Goal: Task Accomplishment & Management: Manage account settings

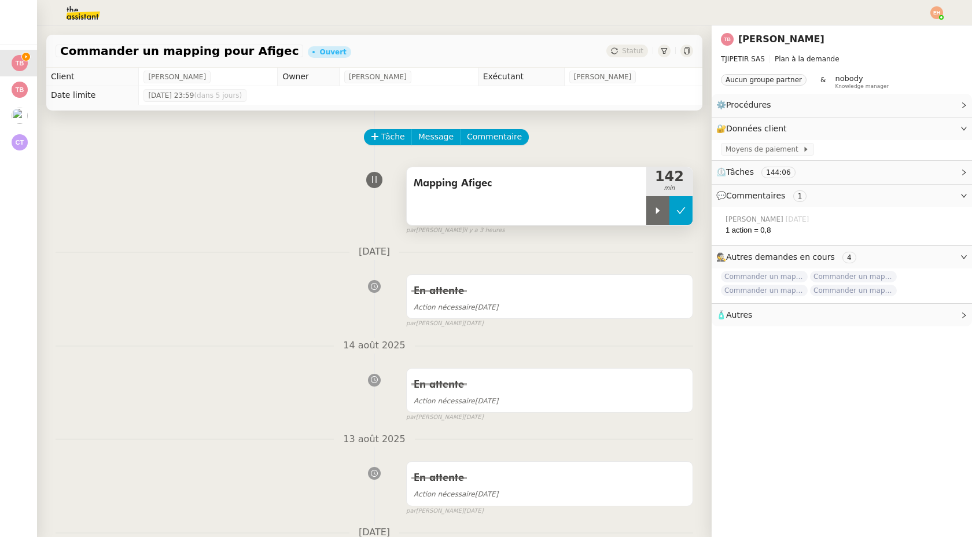
click at [682, 216] on button at bounding box center [680, 210] width 23 height 29
click at [569, 189] on span "Mapping Afigec" at bounding box center [527, 183] width 226 height 17
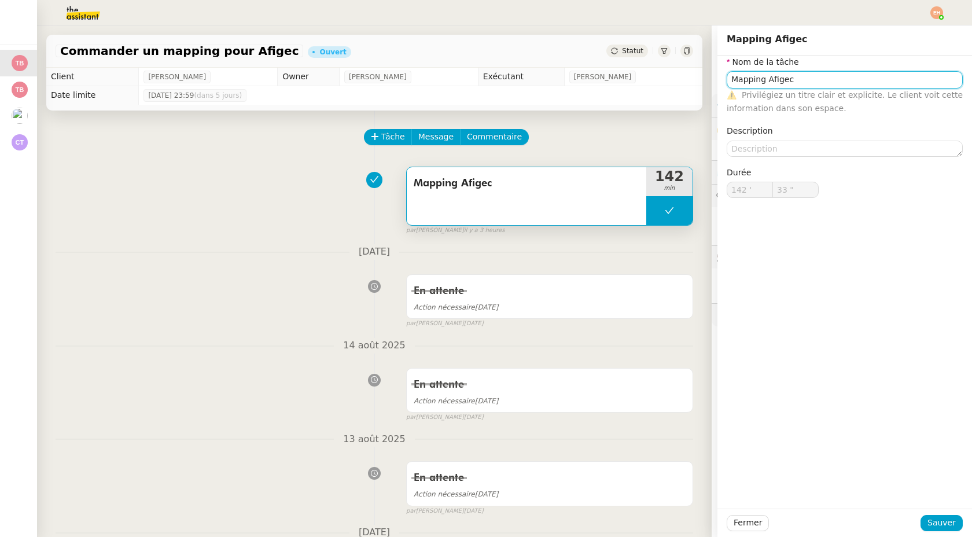
click at [783, 83] on input "Mapping Afigec" at bounding box center [844, 79] width 236 height 17
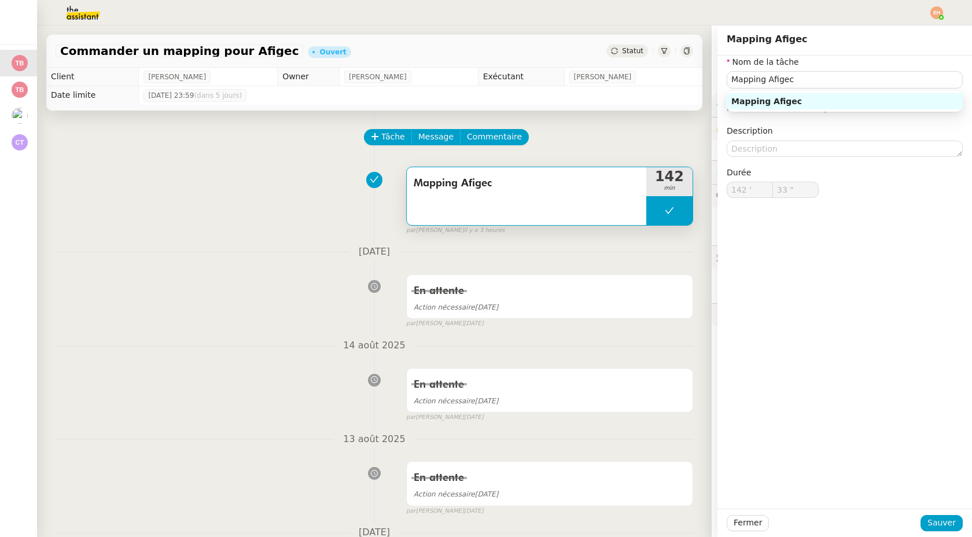
click at [734, 534] on div "Fermer Sauver" at bounding box center [844, 522] width 254 height 28
click at [737, 524] on span "Fermer" at bounding box center [747, 522] width 28 height 13
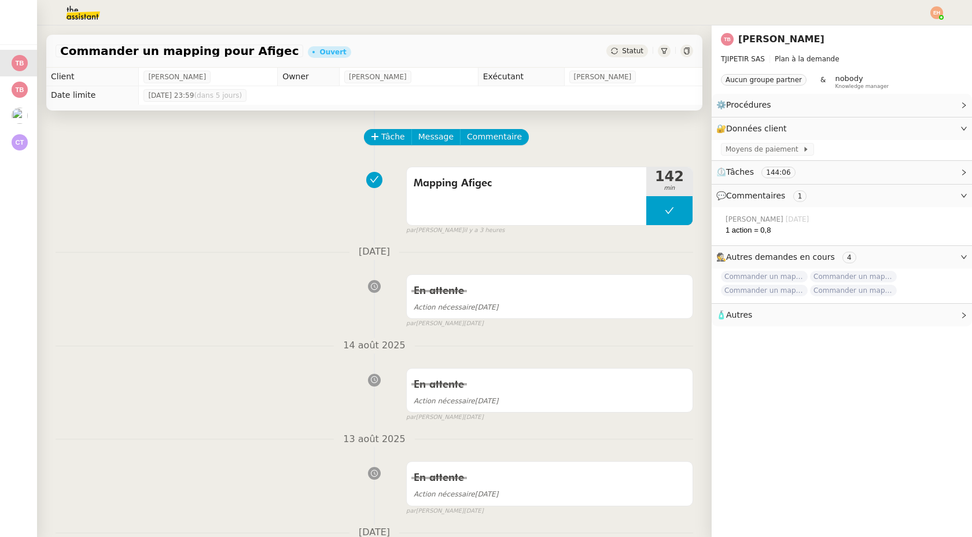
click at [932, 14] on img at bounding box center [936, 12] width 13 height 13
click at [900, 35] on span "Suivi" at bounding box center [895, 32] width 20 height 9
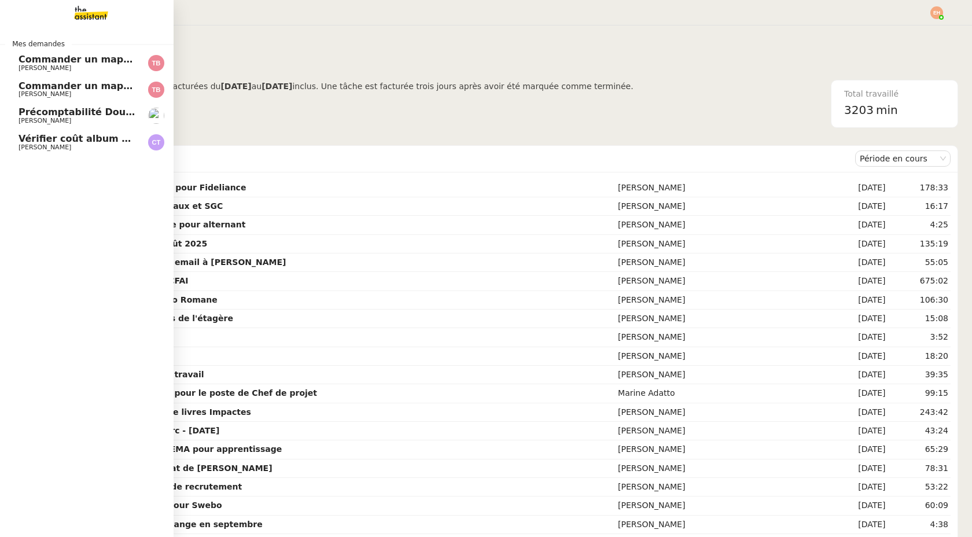
click at [38, 60] on span "Commander un mapping pour Afigec" at bounding box center [114, 59] width 191 height 11
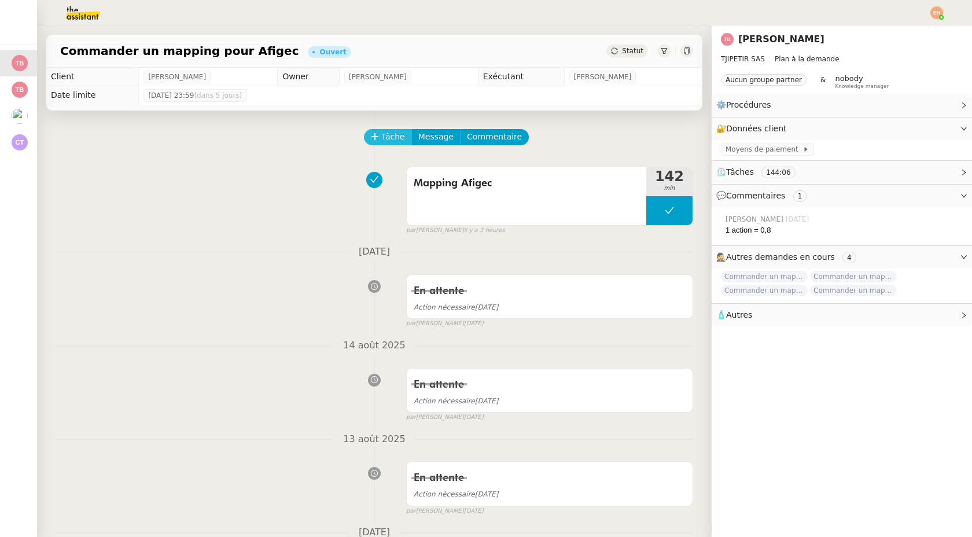
click at [385, 137] on span "Tâche" at bounding box center [393, 136] width 24 height 13
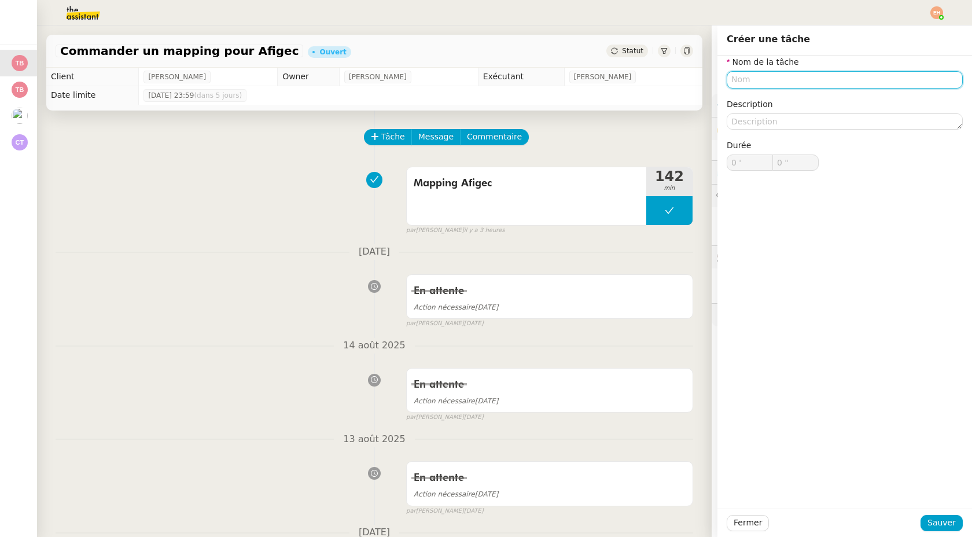
paste input "Mapping Afigec"
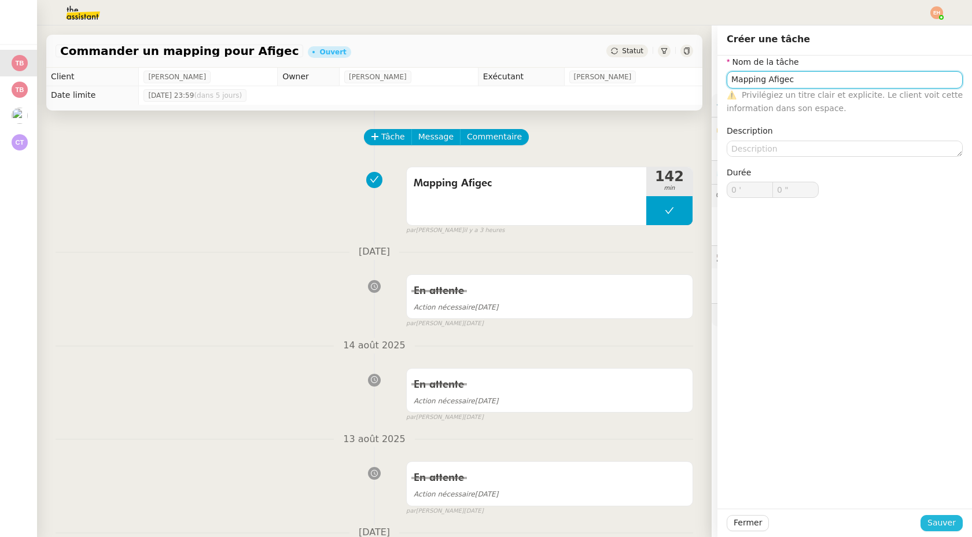
type input "Mapping Afigec"
click at [925, 522] on button "Sauver" at bounding box center [941, 523] width 42 height 16
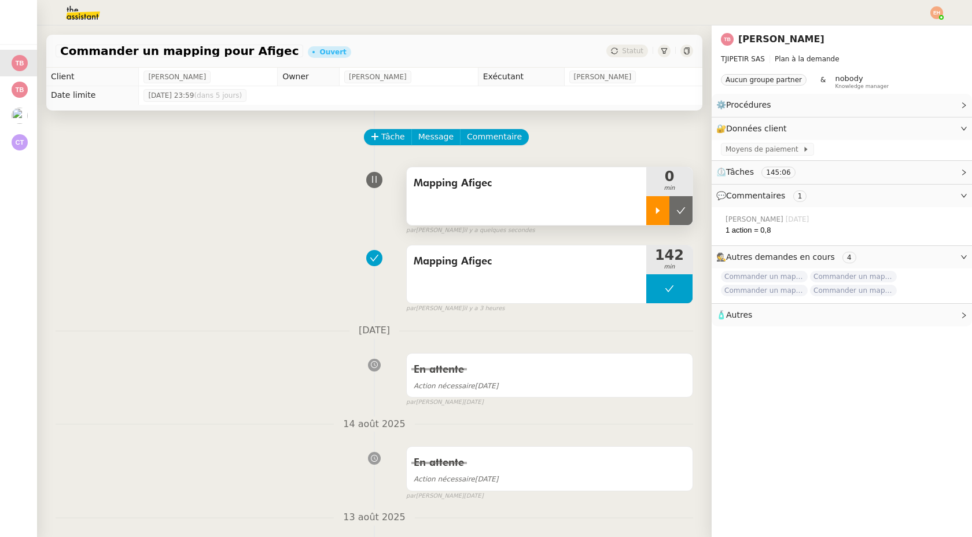
click at [654, 215] on div at bounding box center [657, 210] width 23 height 29
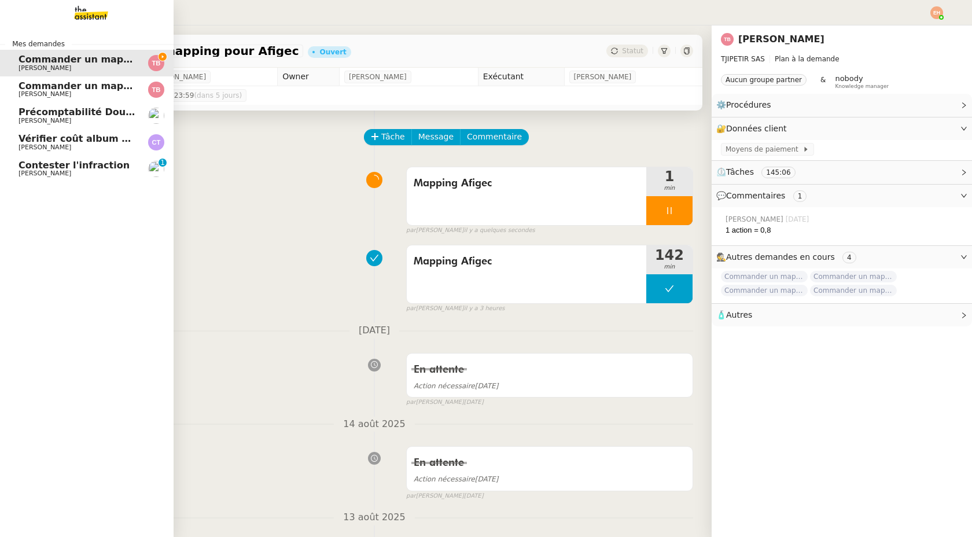
click at [27, 167] on span "Contester l'infraction" at bounding box center [74, 165] width 111 height 11
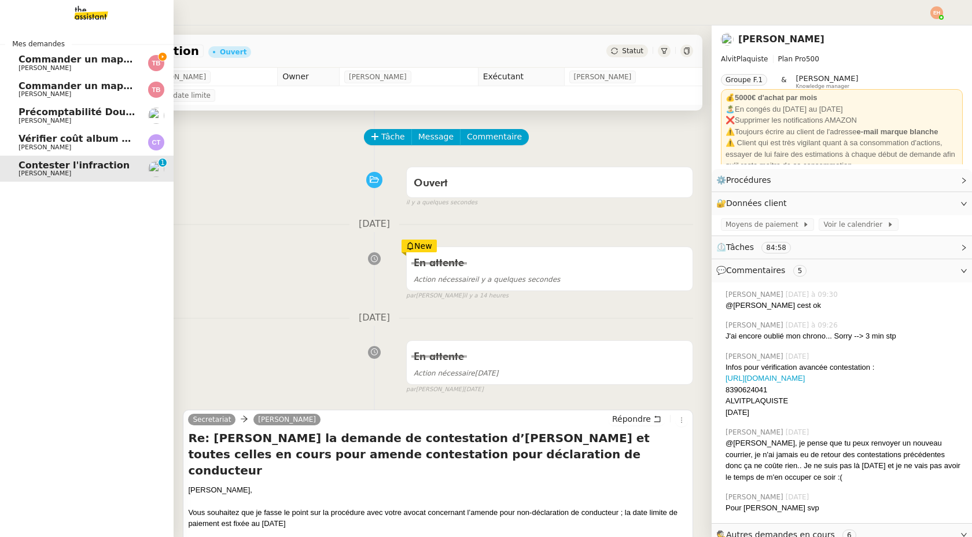
click at [27, 68] on span "[PERSON_NAME]" at bounding box center [45, 68] width 53 height 8
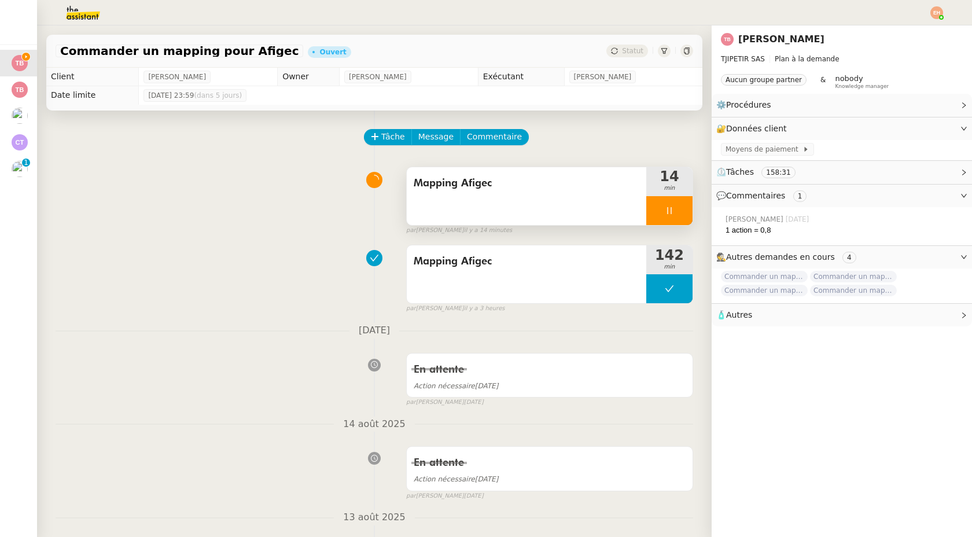
click at [674, 212] on div at bounding box center [669, 210] width 46 height 29
click at [681, 212] on icon at bounding box center [680, 210] width 9 height 9
click at [511, 134] on span "Commentaire" at bounding box center [494, 136] width 55 height 13
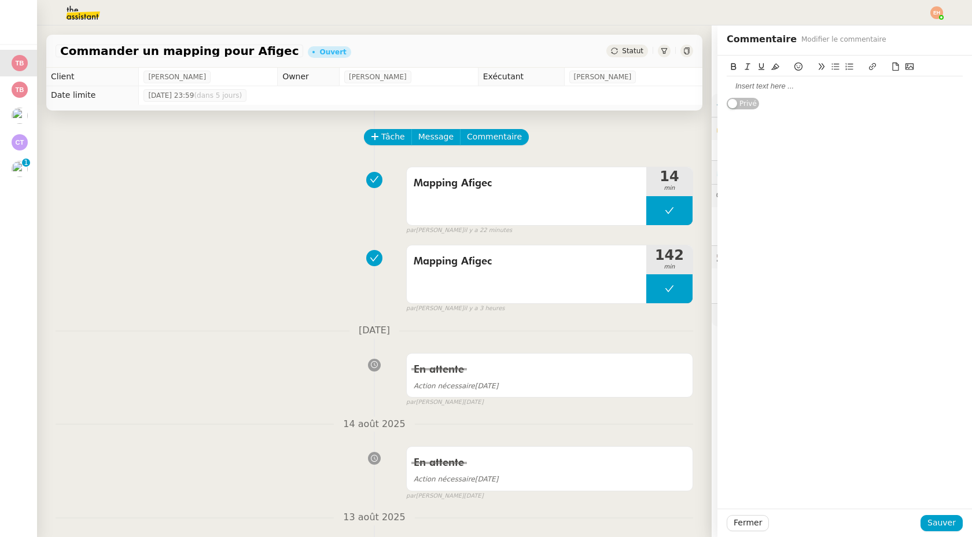
click at [813, 83] on div at bounding box center [844, 86] width 236 height 10
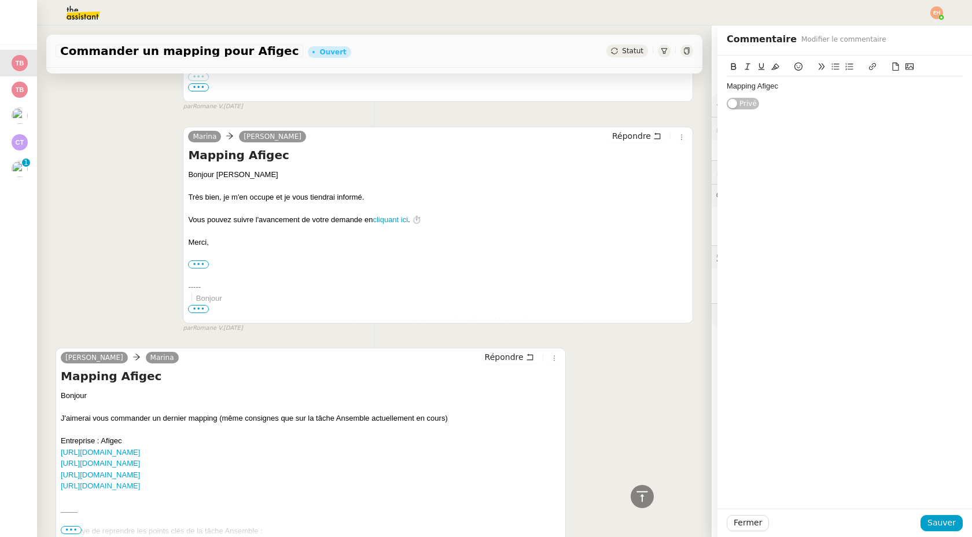
scroll to position [1199, 0]
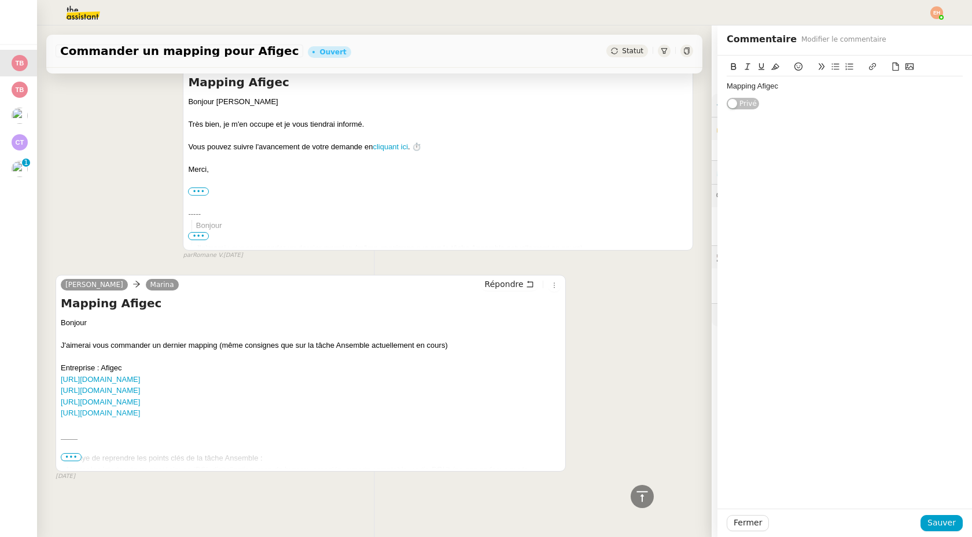
click at [735, 98] on button "Privé" at bounding box center [742, 104] width 32 height 12
click at [735, 98] on span "Public" at bounding box center [739, 104] width 21 height 12
click at [760, 82] on div "Mapping Afigec" at bounding box center [844, 86] width 236 height 10
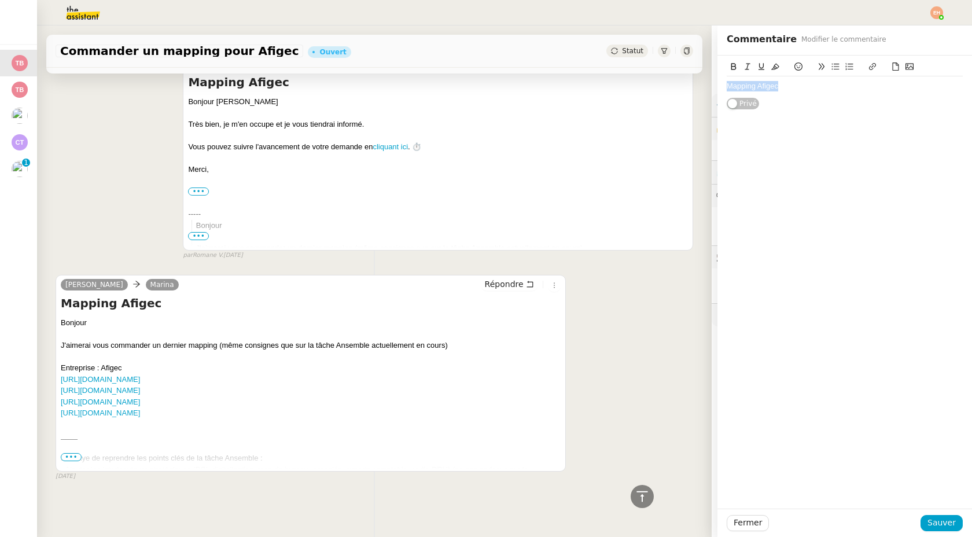
click at [869, 67] on icon at bounding box center [872, 66] width 8 height 8
paste input "[URL][DOMAIN_NAME]"
type input "[URL][DOMAIN_NAME]"
click at [822, 106] on link at bounding box center [820, 107] width 27 height 9
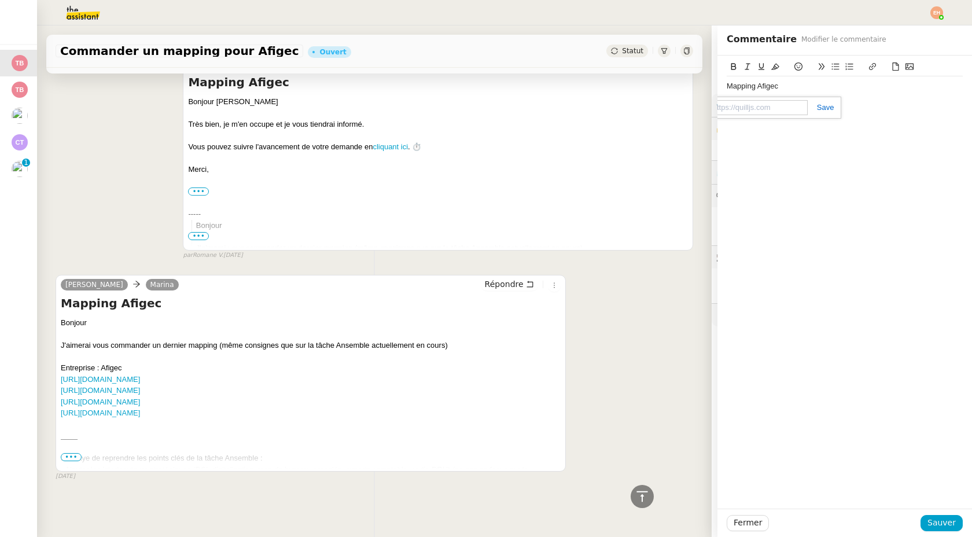
scroll to position [0, 0]
click at [941, 518] on span "Sauver" at bounding box center [941, 522] width 28 height 13
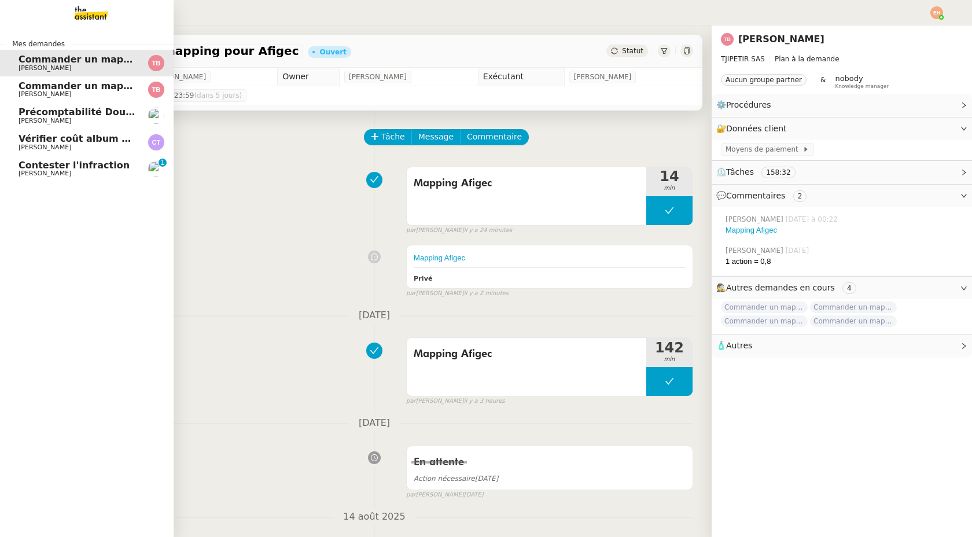
click at [31, 140] on span "Vérifier coût album photo Romane" at bounding box center [108, 138] width 179 height 11
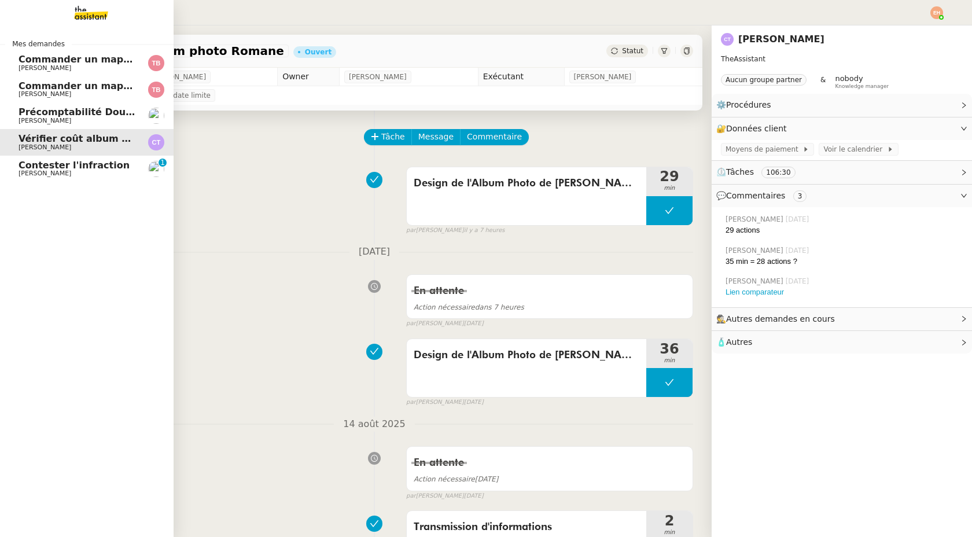
click at [72, 112] on span "Précomptabilité Dougs- [DATE]" at bounding box center [99, 111] width 161 height 11
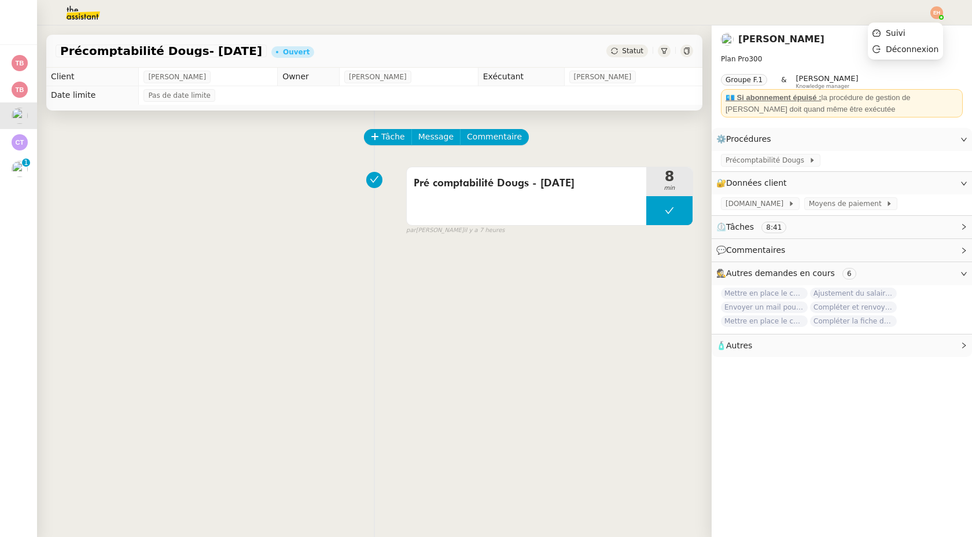
click at [936, 15] on img at bounding box center [936, 12] width 13 height 13
click at [918, 36] on li "Suivi" at bounding box center [905, 33] width 75 height 16
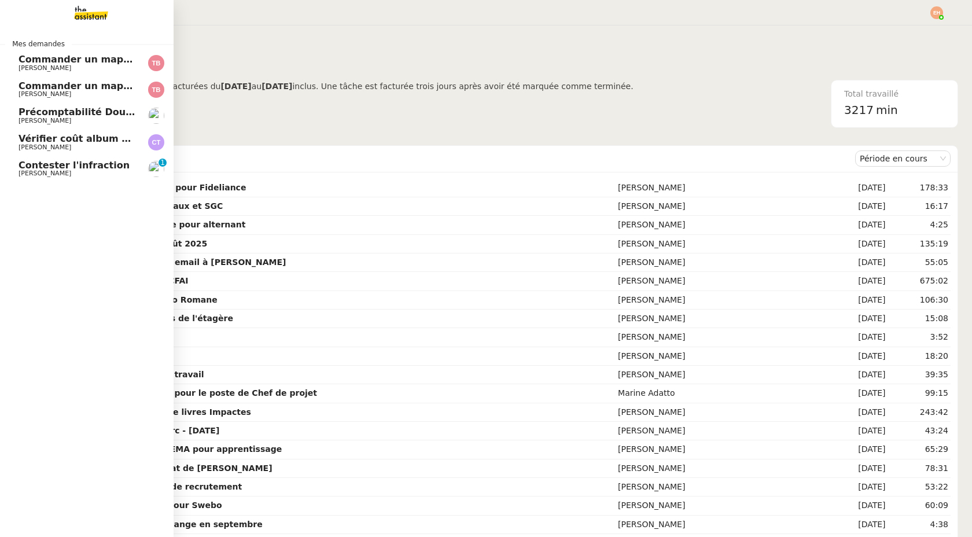
click at [67, 86] on span "Commander un mapping pour ACF" at bounding box center [108, 85] width 179 height 11
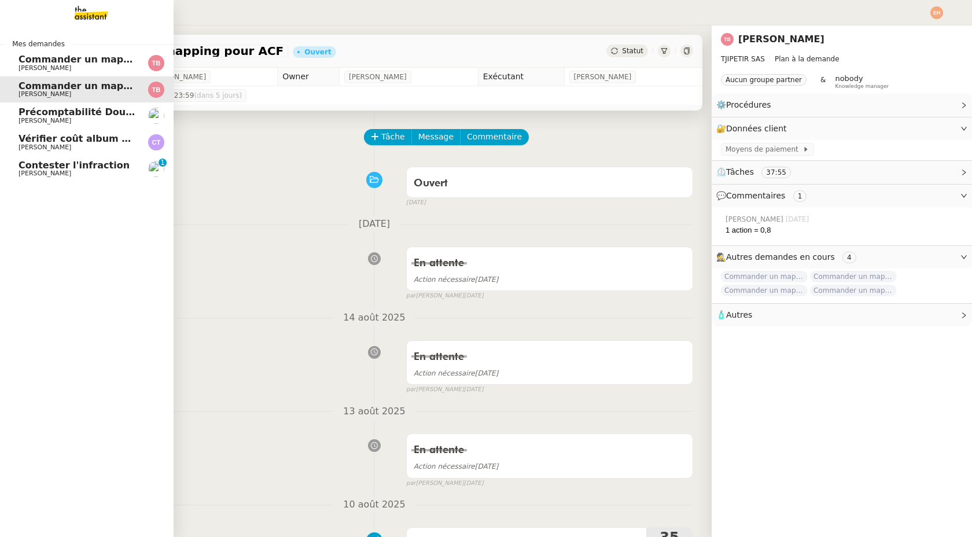
click at [60, 122] on span "[PERSON_NAME]" at bounding box center [77, 120] width 117 height 7
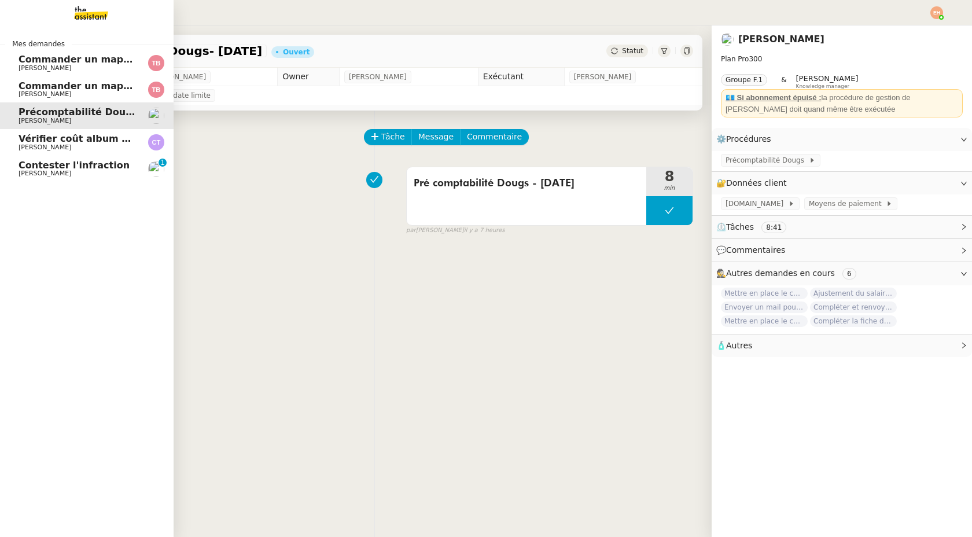
click at [50, 158] on link "Contester l'infraction [PERSON_NAME] 0 1 2 3 4 5 6 7 8 9" at bounding box center [87, 169] width 174 height 27
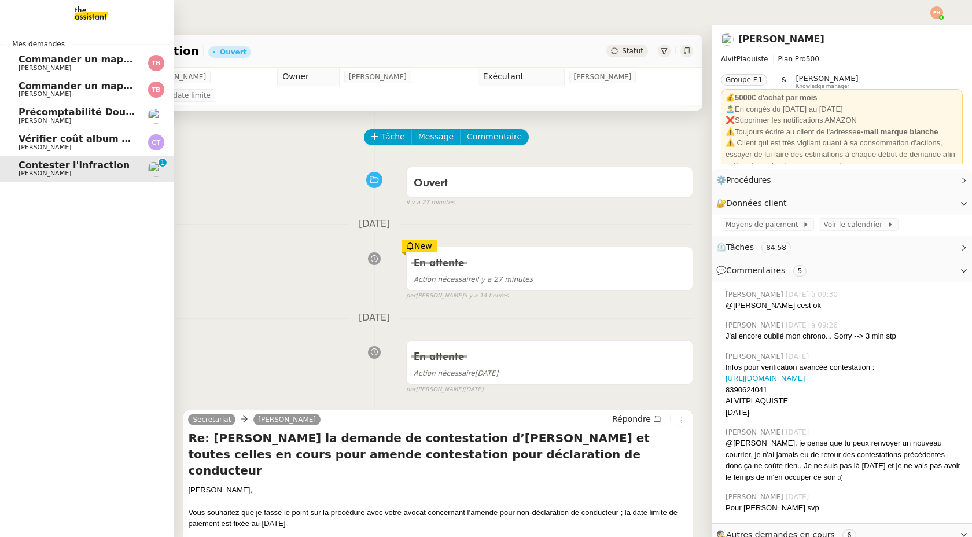
click at [64, 79] on link "Commander un mapping pour ACF [PERSON_NAME]" at bounding box center [87, 89] width 174 height 27
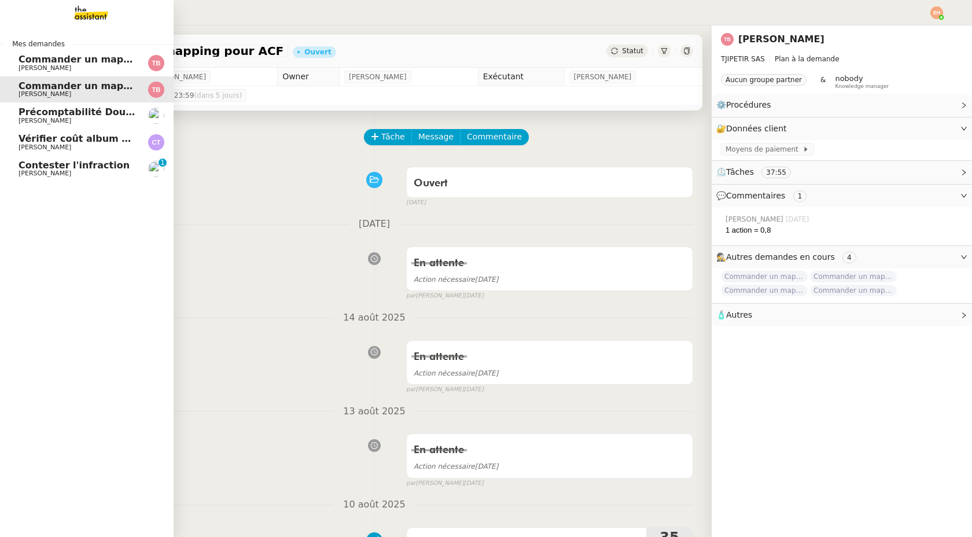
click at [99, 13] on img at bounding box center [82, 12] width 90 height 25
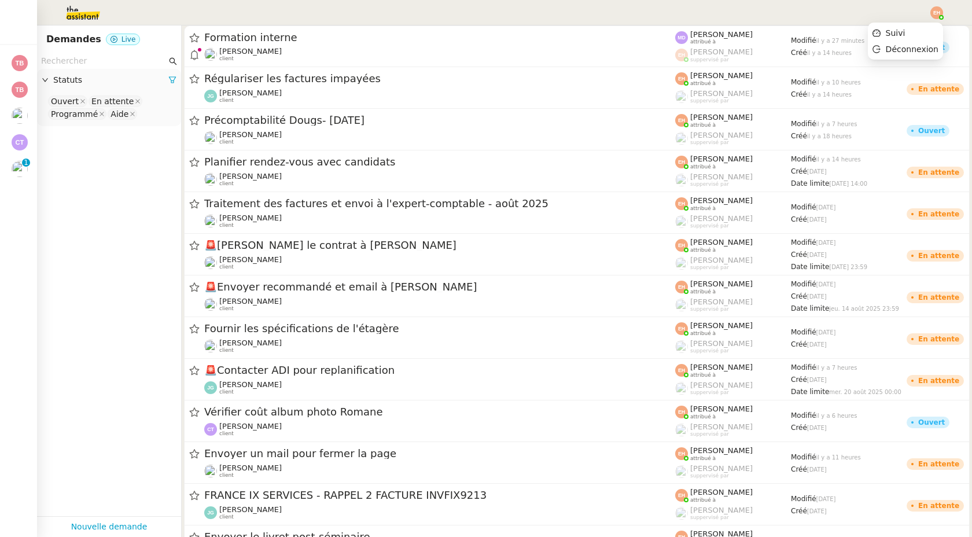
click at [936, 14] on img at bounding box center [936, 12] width 13 height 13
click at [897, 31] on span "Suivi" at bounding box center [895, 32] width 20 height 9
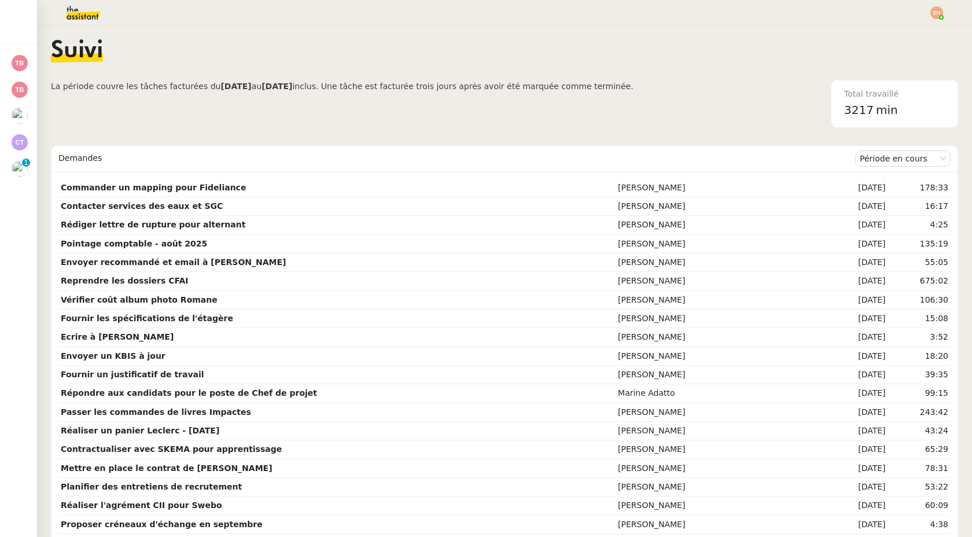
click at [86, 15] on img at bounding box center [74, 12] width 90 height 25
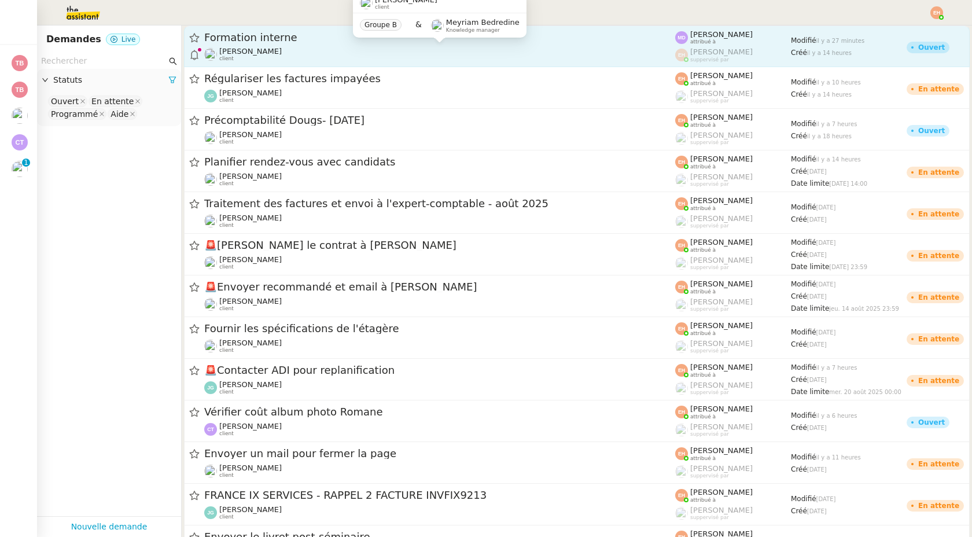
click at [457, 53] on div "[PERSON_NAME] client" at bounding box center [439, 54] width 471 height 15
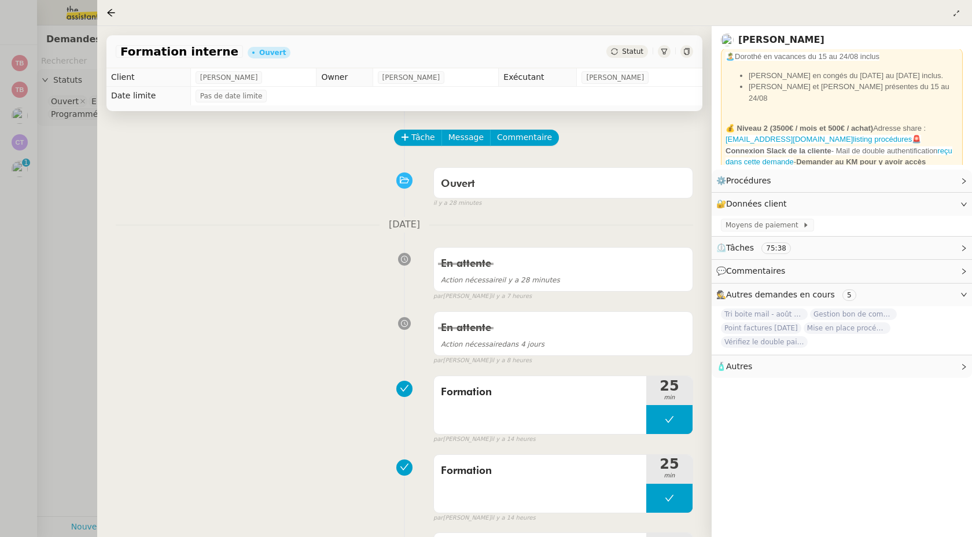
click at [777, 310] on span "Tri boite mail - août 2025" at bounding box center [764, 314] width 87 height 12
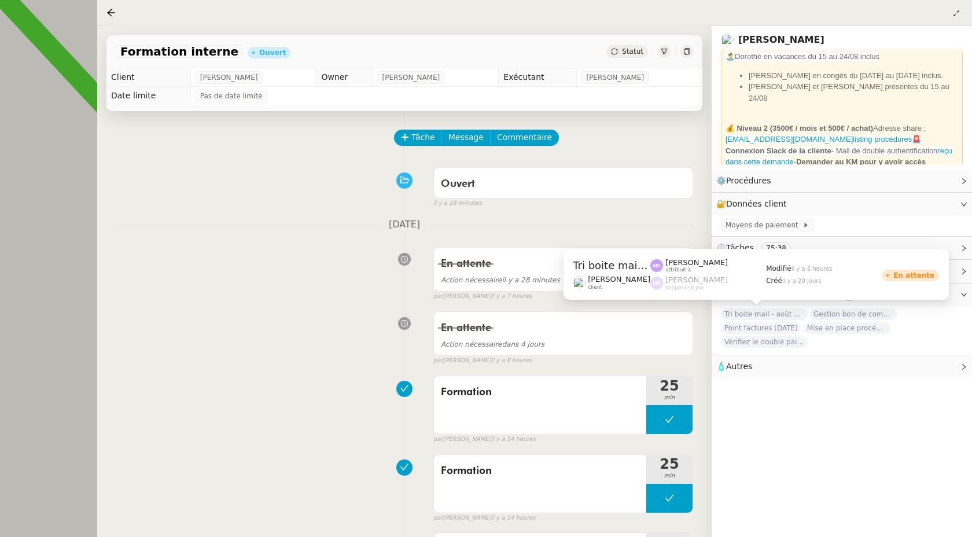
click at [777, 313] on span "Tri boite mail - août 2025" at bounding box center [764, 314] width 87 height 12
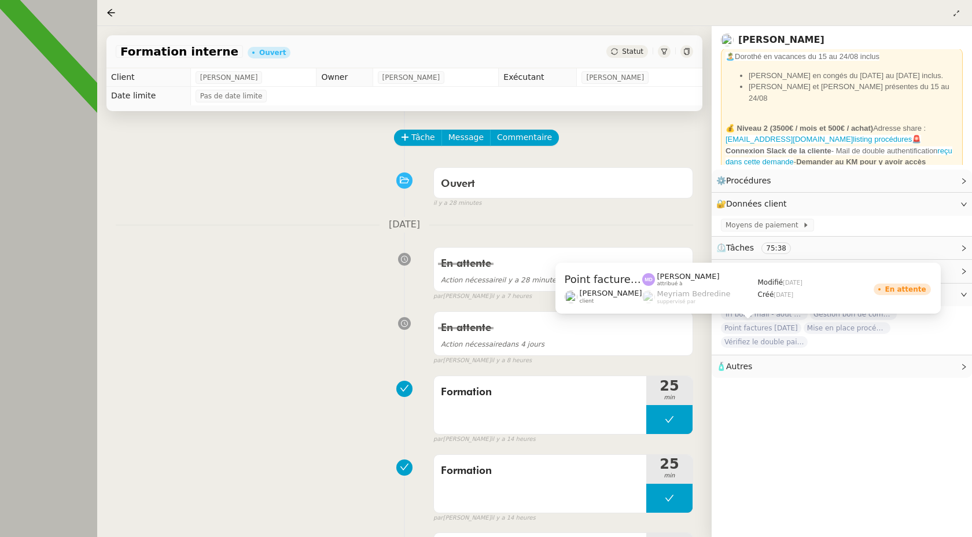
click at [772, 329] on span "Point factures [DATE]" at bounding box center [761, 328] width 80 height 12
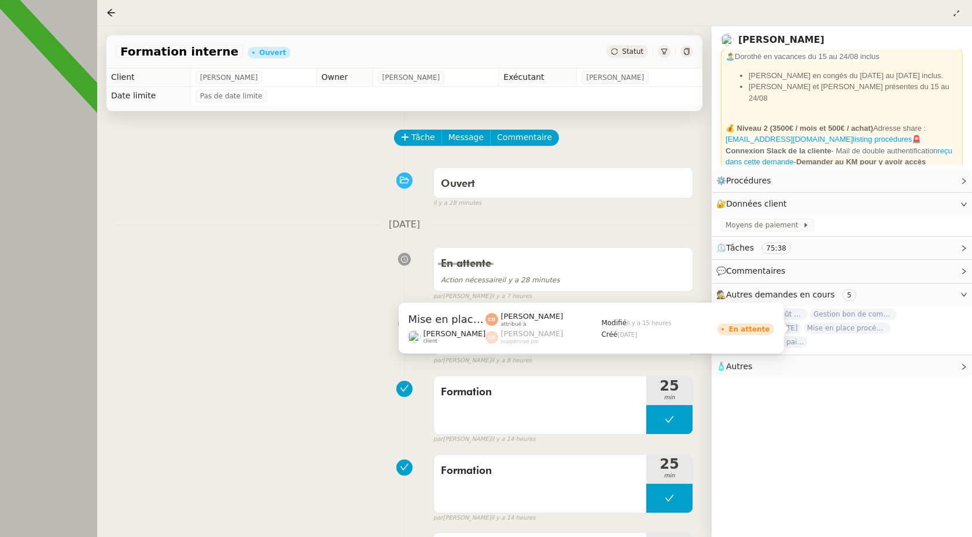
click at [824, 327] on span "Mise en place procédure - relevés bancaires mensuels" at bounding box center [846, 328] width 87 height 12
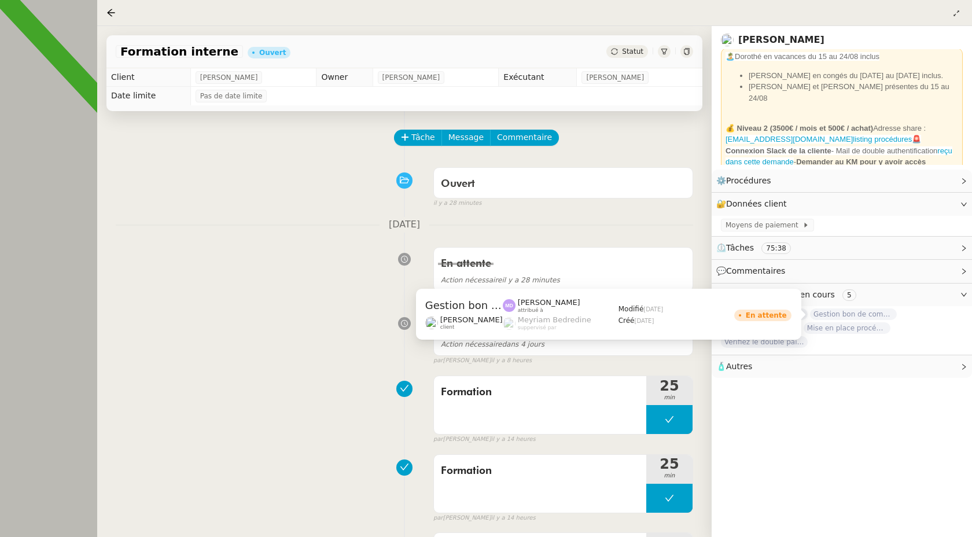
click at [843, 313] on span "Gestion bon de commande - [DATE]" at bounding box center [853, 314] width 87 height 12
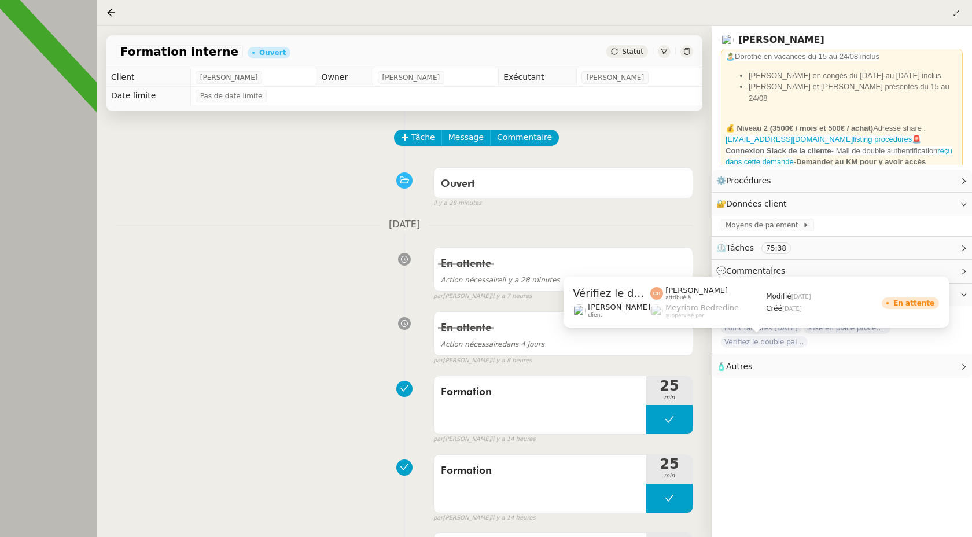
click at [778, 342] on span "Vérifiez le double paiement de la facture" at bounding box center [764, 342] width 87 height 12
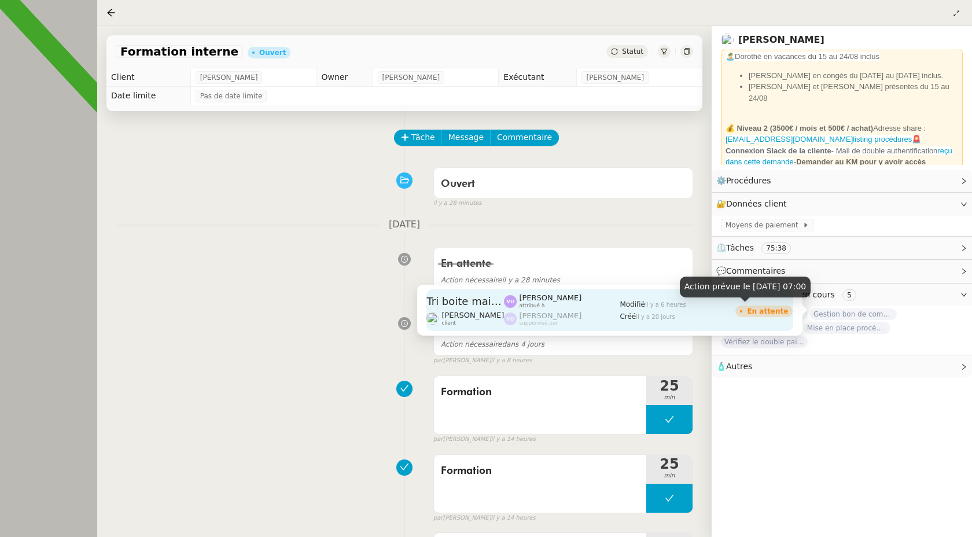
click at [785, 314] on div "En attente" at bounding box center [763, 311] width 57 height 12
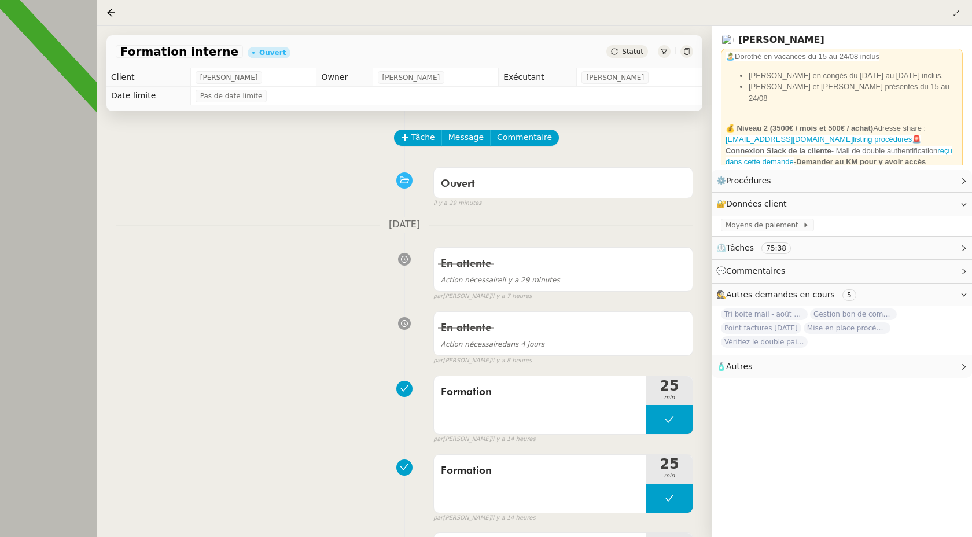
click at [61, 130] on div at bounding box center [486, 268] width 972 height 537
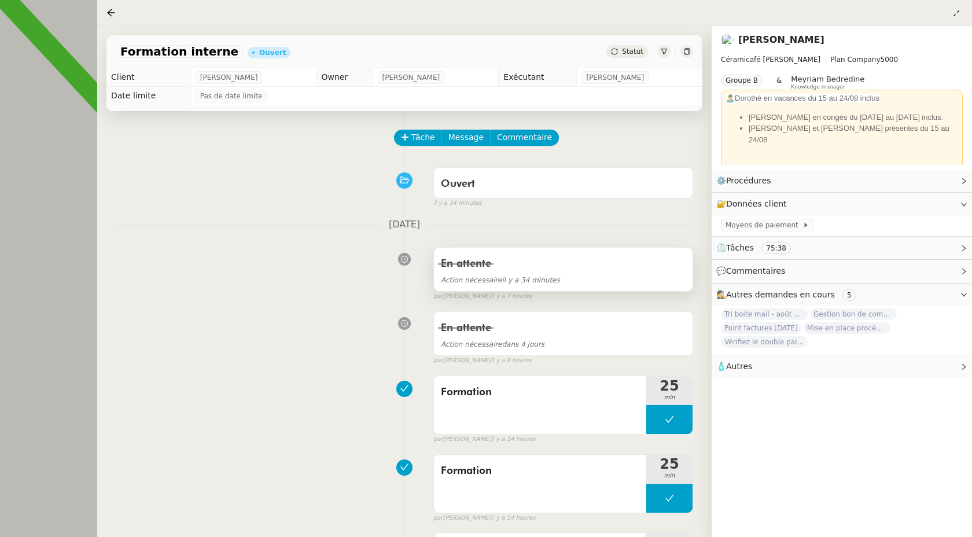
scroll to position [198, 0]
